Goal: Task Accomplishment & Management: Use online tool/utility

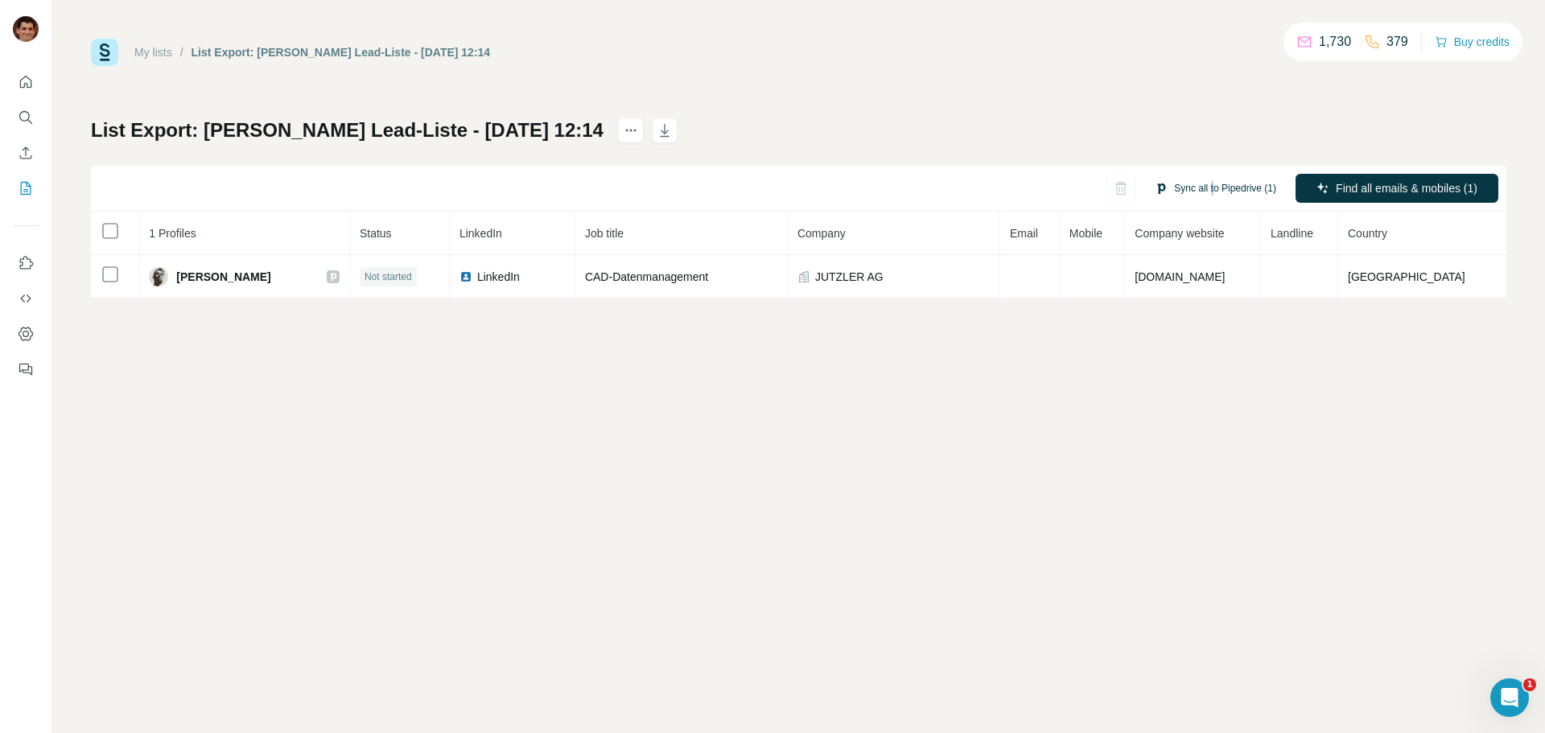
click at [1208, 200] on div "Sync all to Pipedrive (1)" at bounding box center [1215, 188] width 144 height 29
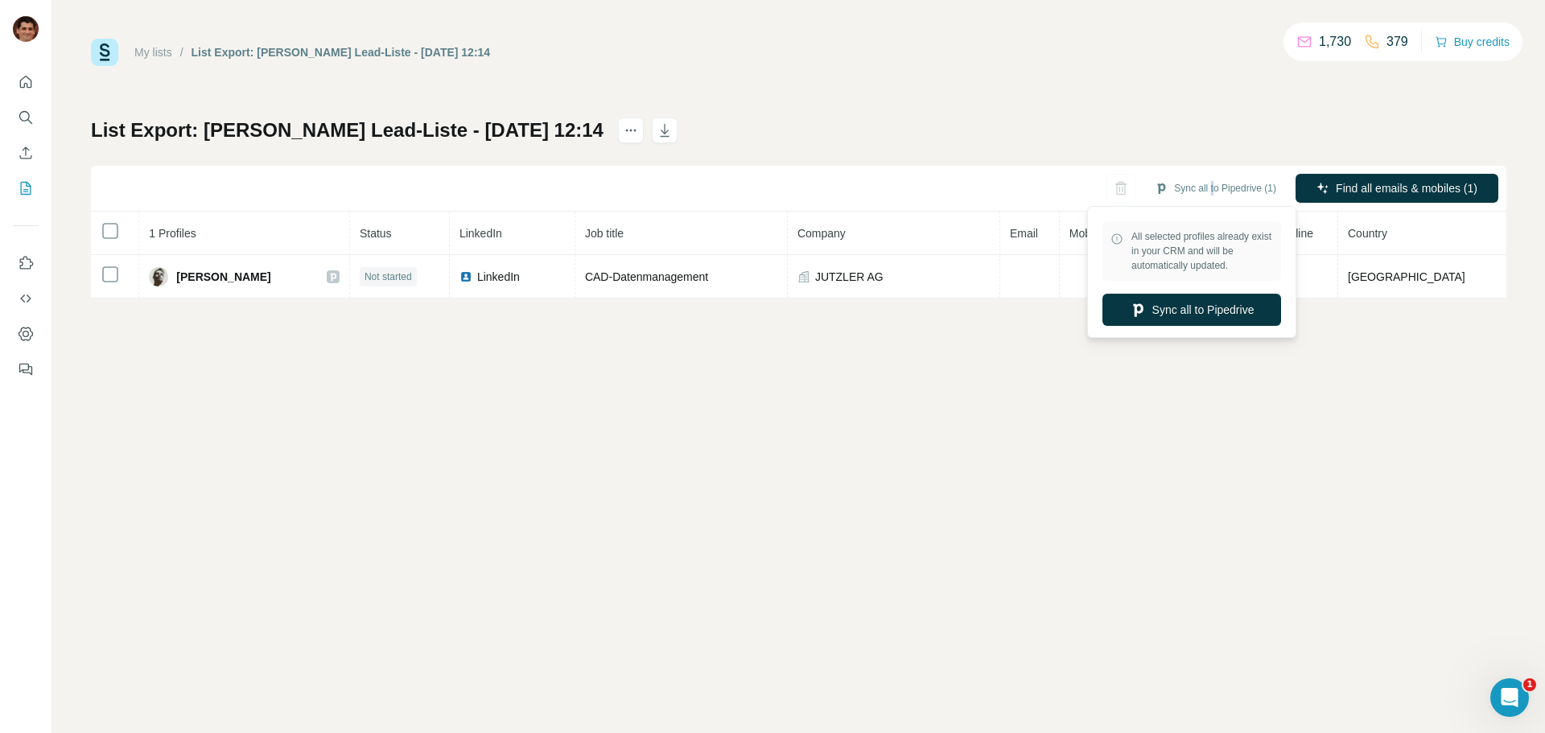
click at [1185, 305] on button "Sync all to Pipedrive" at bounding box center [1191, 310] width 179 height 32
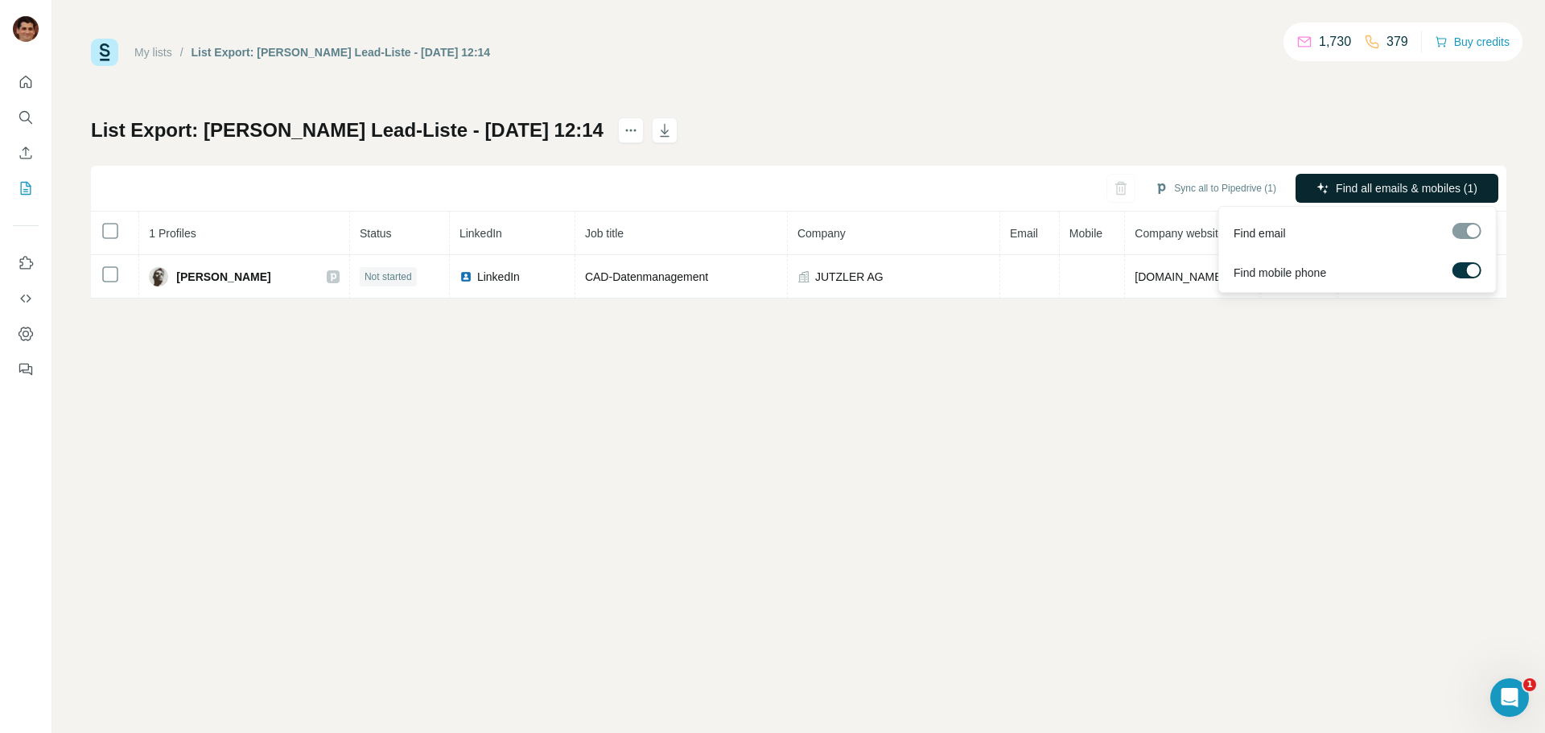
click at [1383, 186] on span "Find all emails & mobiles (1)" at bounding box center [1406, 188] width 142 height 16
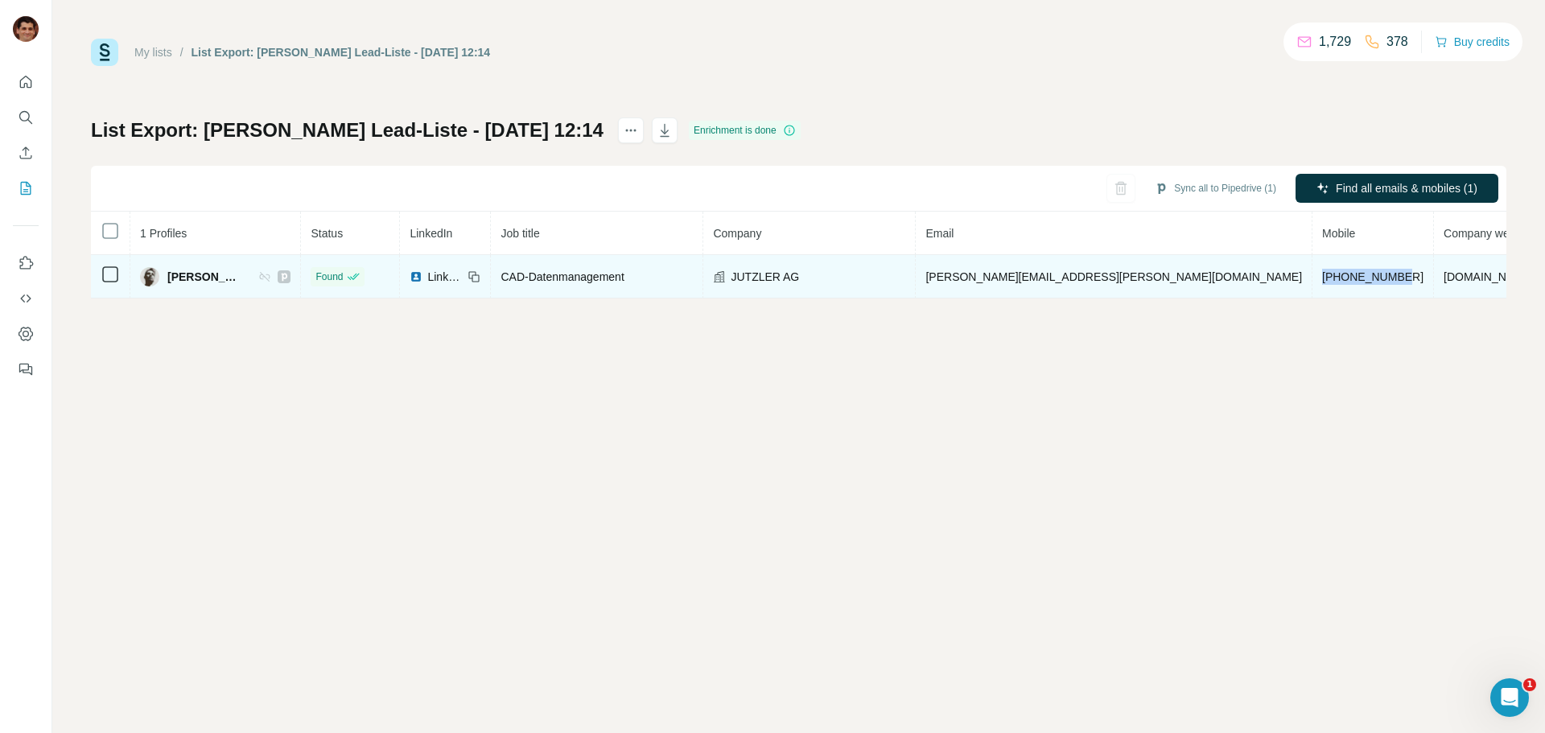
drag, startPoint x: 1226, startPoint y: 276, endPoint x: 1134, endPoint y: 286, distance: 93.0
click at [1312, 286] on td "[PHONE_NUMBER]" at bounding box center [1372, 276] width 121 height 43
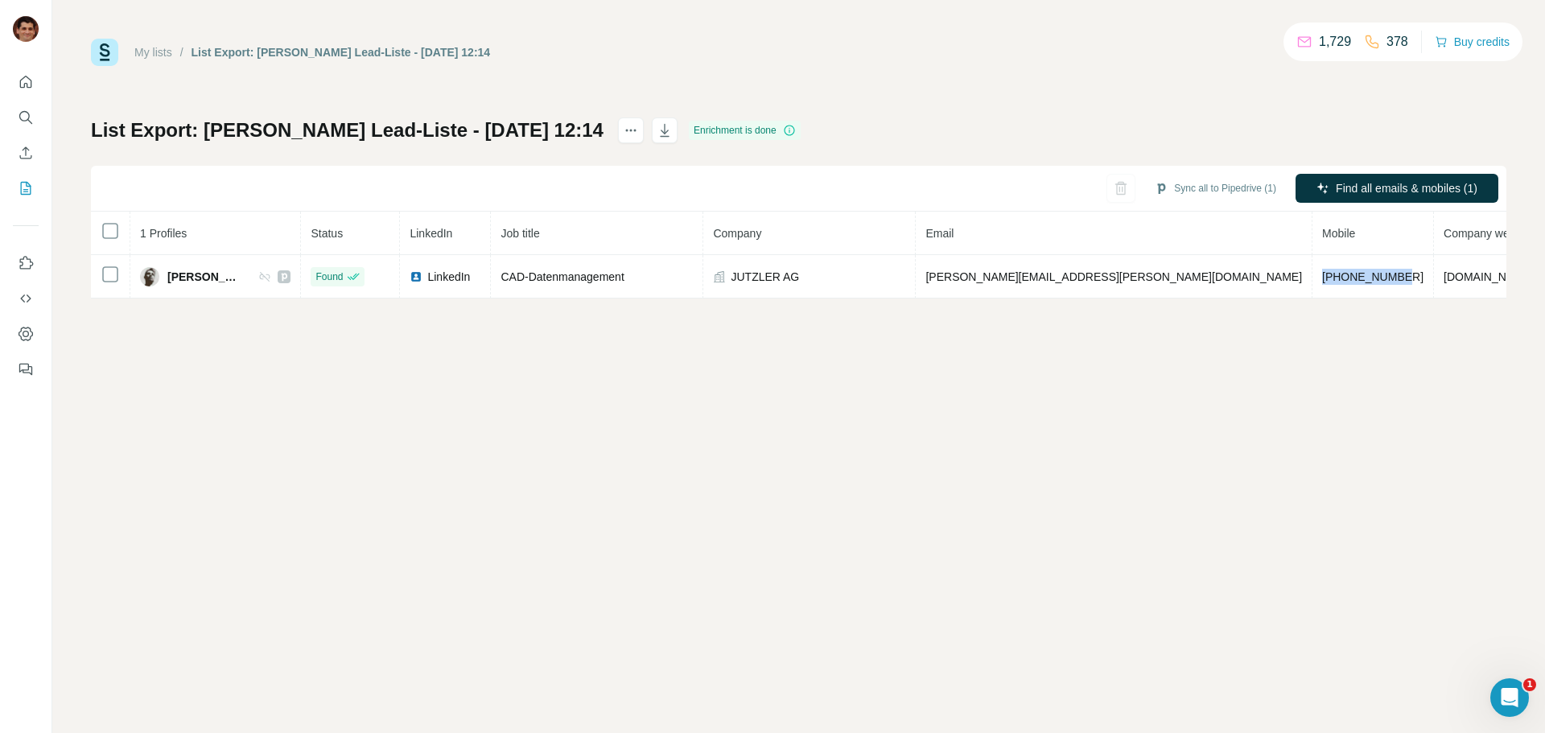
copy span "[PHONE_NUMBER]"
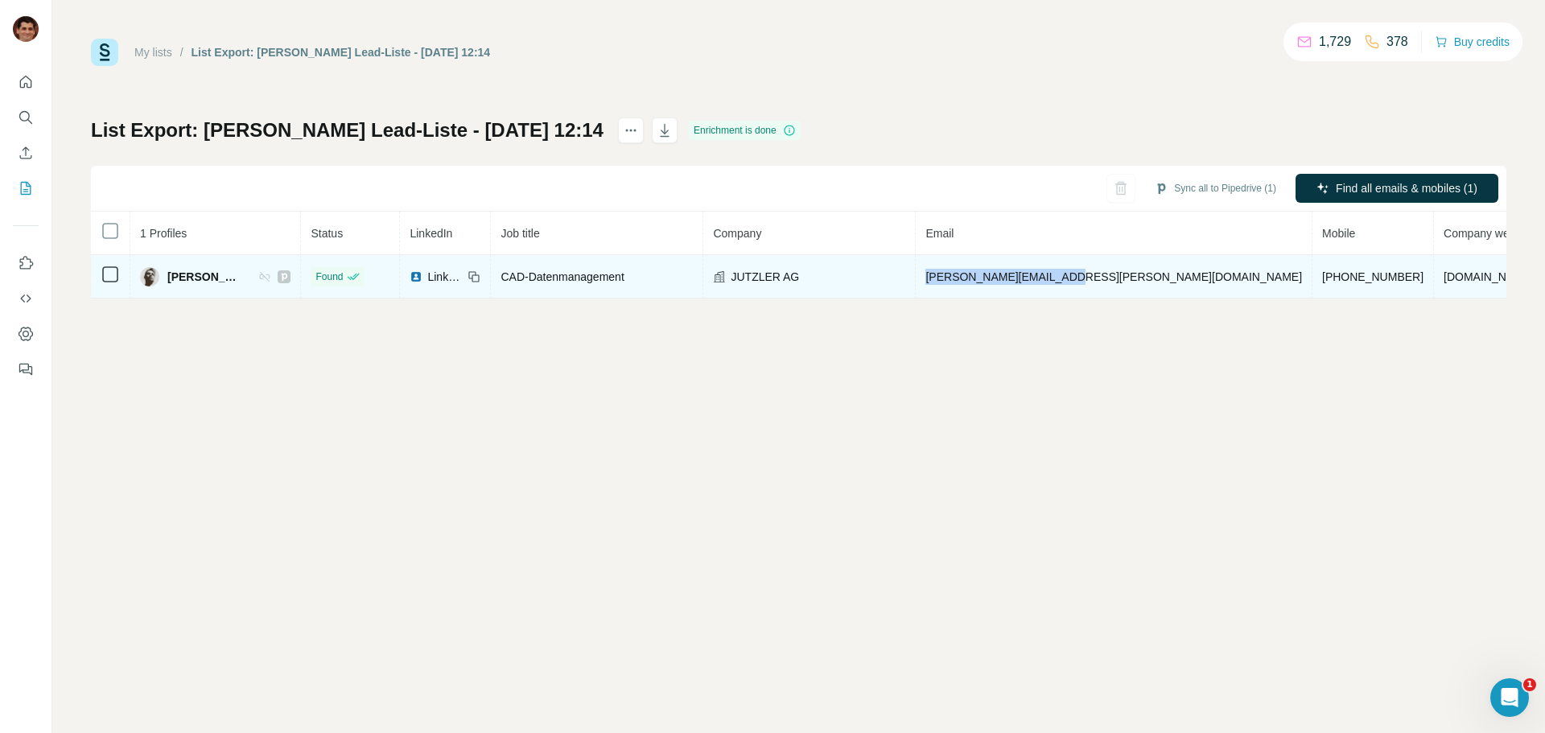
drag, startPoint x: 1107, startPoint y: 277, endPoint x: 970, endPoint y: 285, distance: 137.0
click at [970, 285] on td "[PERSON_NAME][EMAIL_ADDRESS][PERSON_NAME][DOMAIN_NAME]" at bounding box center [1113, 276] width 397 height 43
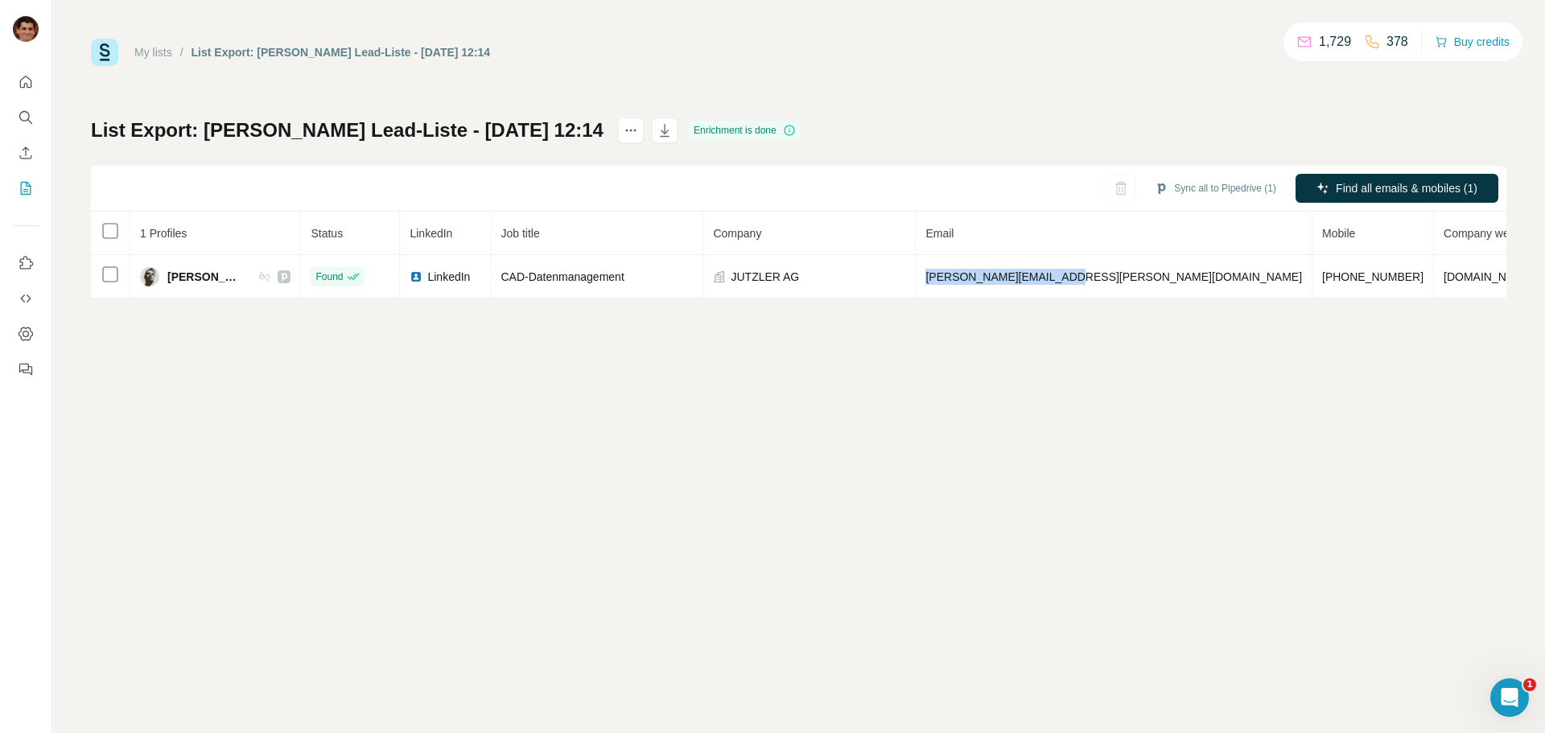
copy span "[PERSON_NAME][EMAIL_ADDRESS][PERSON_NAME][DOMAIN_NAME]"
